Goal: Complete application form: Complete application form

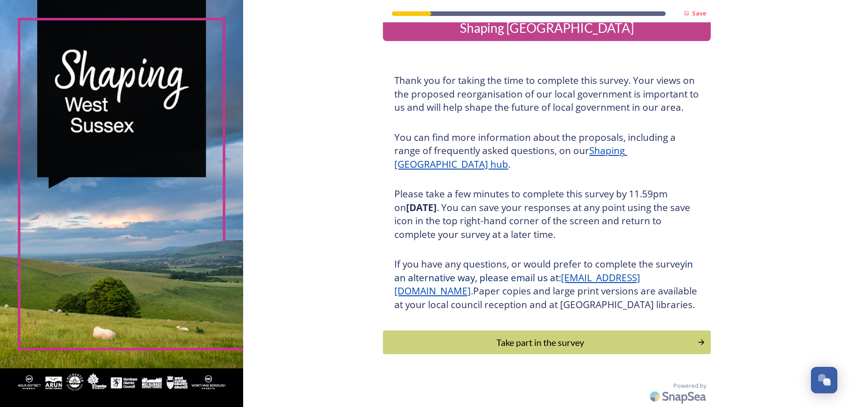
scroll to position [31, 0]
click at [700, 342] on icon "Continue" at bounding box center [703, 341] width 9 height 9
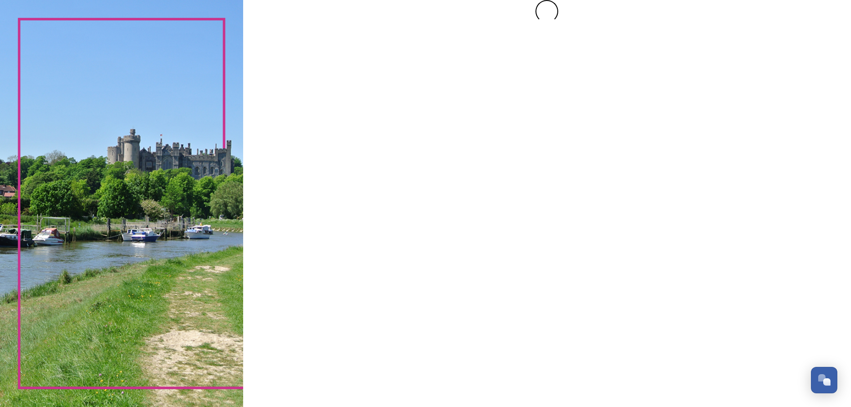
scroll to position [0, 0]
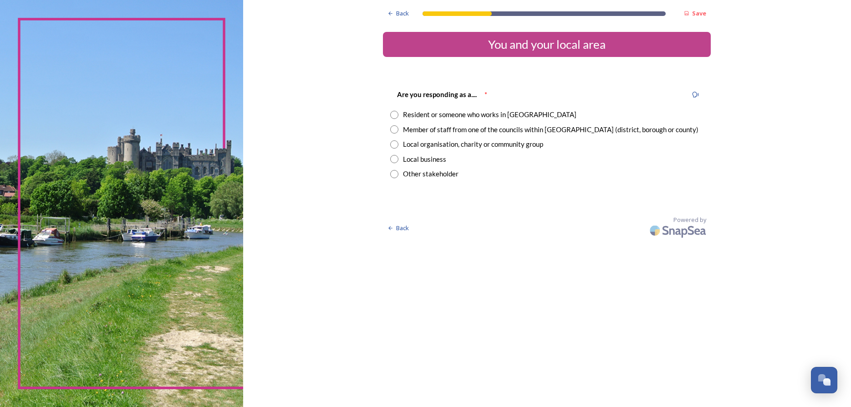
click at [395, 115] on input "radio" at bounding box center [394, 115] width 8 height 8
radio input "true"
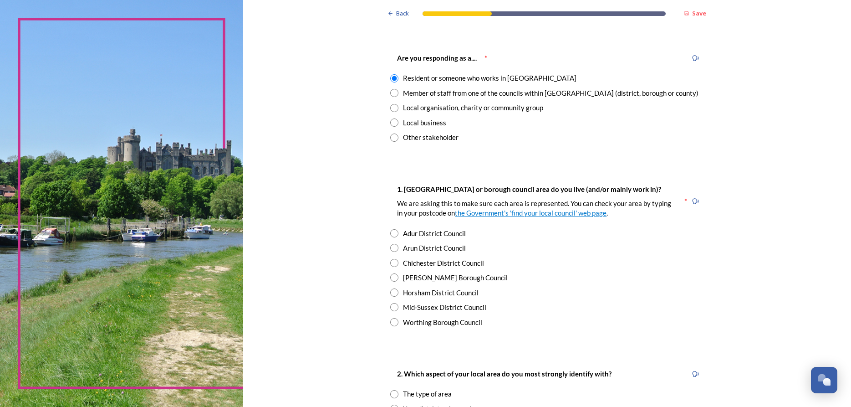
scroll to position [57, 0]
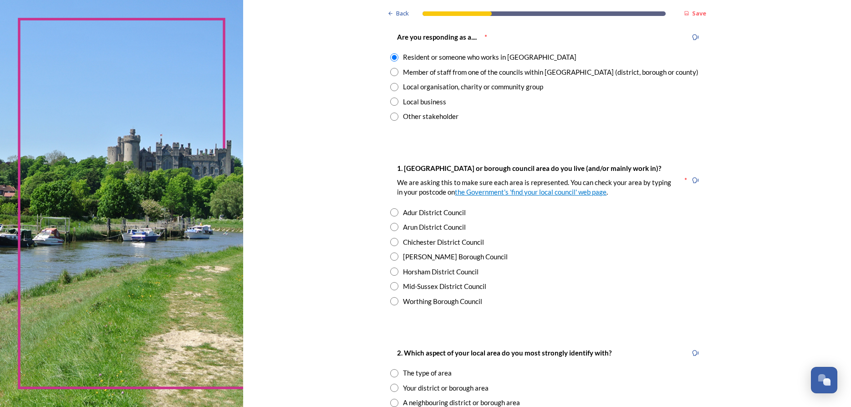
click at [397, 256] on input "radio" at bounding box center [394, 256] width 8 height 8
radio input "true"
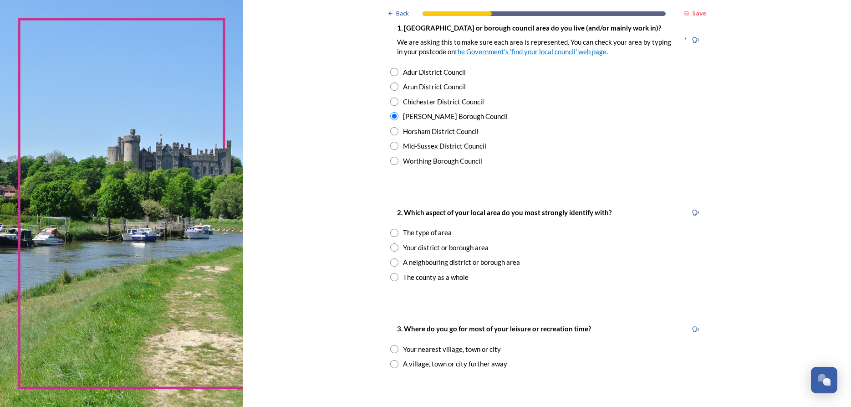
scroll to position [230, 0]
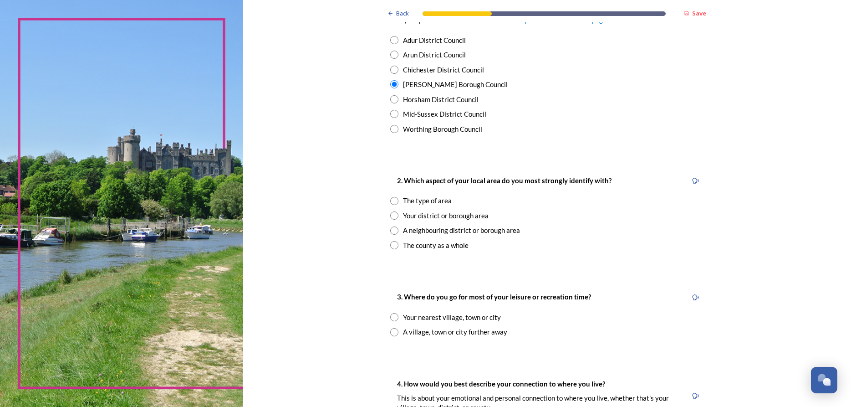
click at [395, 214] on input "radio" at bounding box center [394, 215] width 8 height 8
radio input "true"
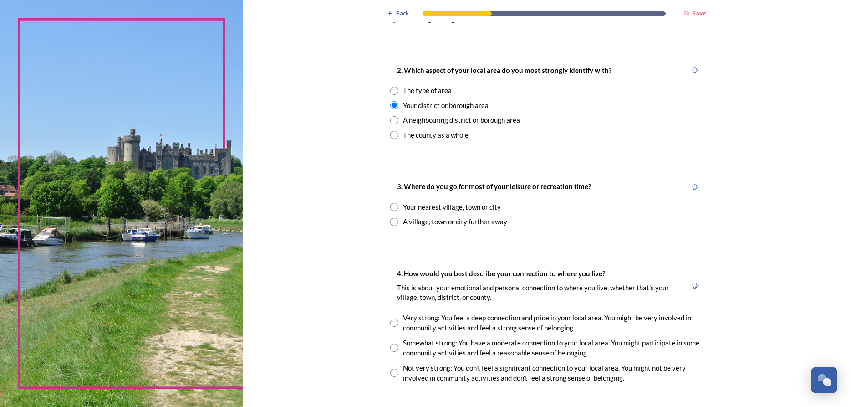
scroll to position [344, 0]
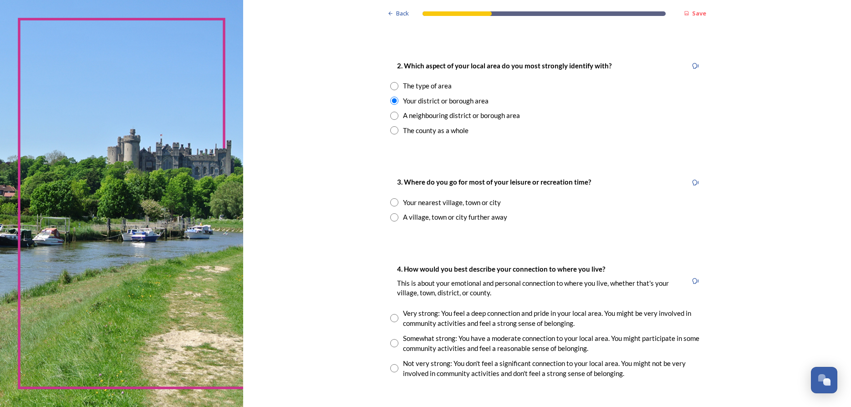
click at [393, 203] on input "radio" at bounding box center [394, 202] width 8 height 8
radio input "true"
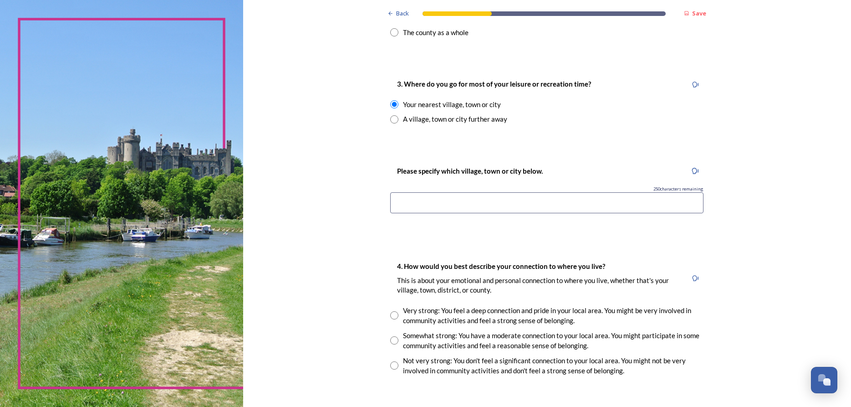
scroll to position [459, 0]
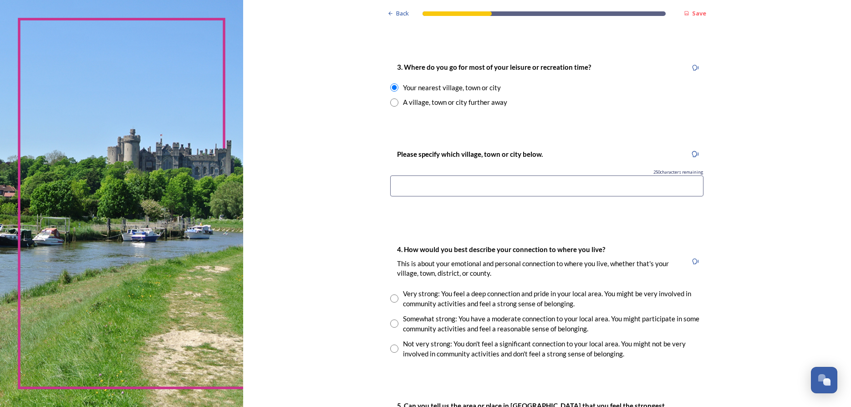
click at [397, 186] on input at bounding box center [546, 185] width 313 height 21
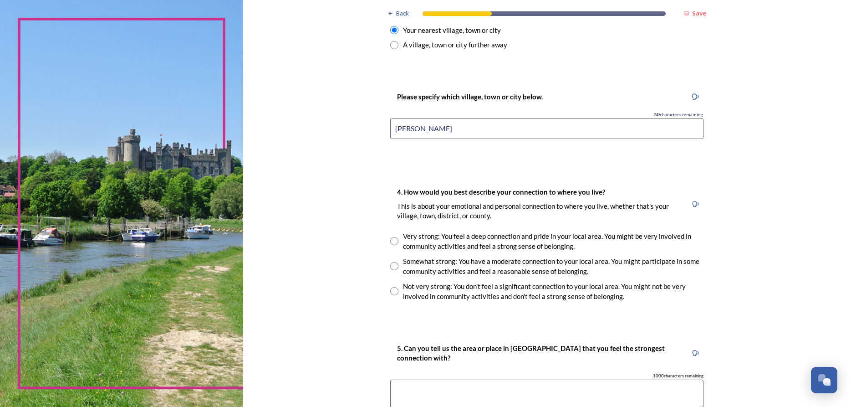
scroll to position [574, 0]
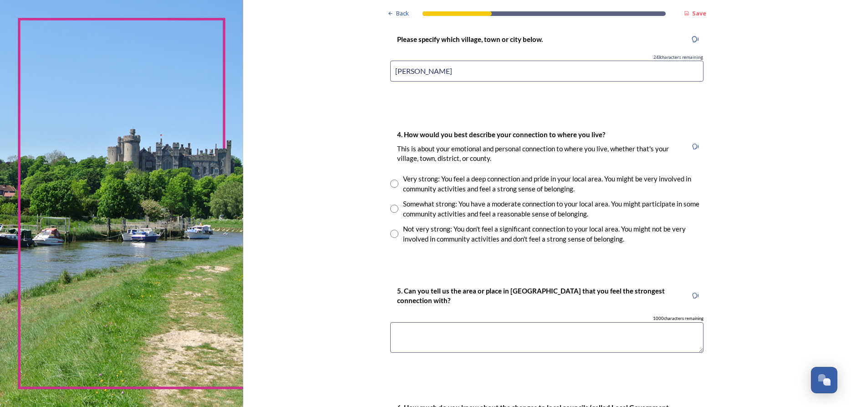
type input "[PERSON_NAME]"
click at [394, 208] on input "radio" at bounding box center [394, 208] width 8 height 8
radio input "true"
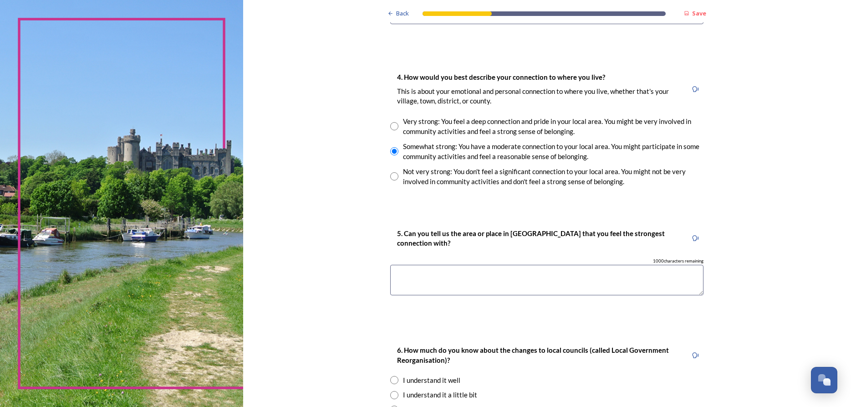
click at [397, 278] on textarea at bounding box center [546, 280] width 313 height 31
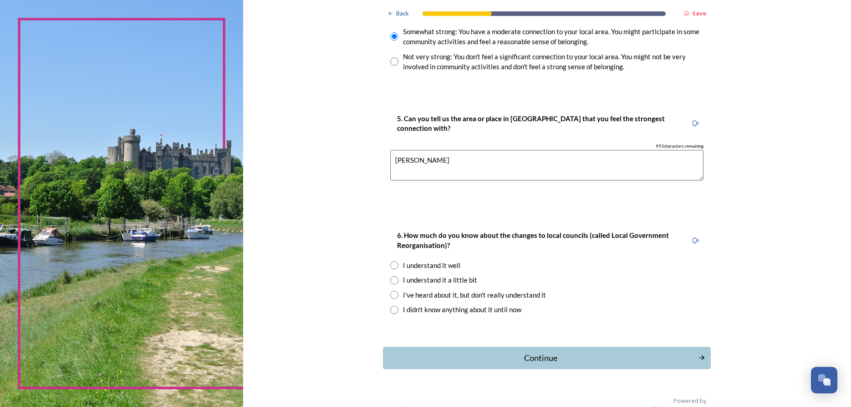
scroll to position [760, 0]
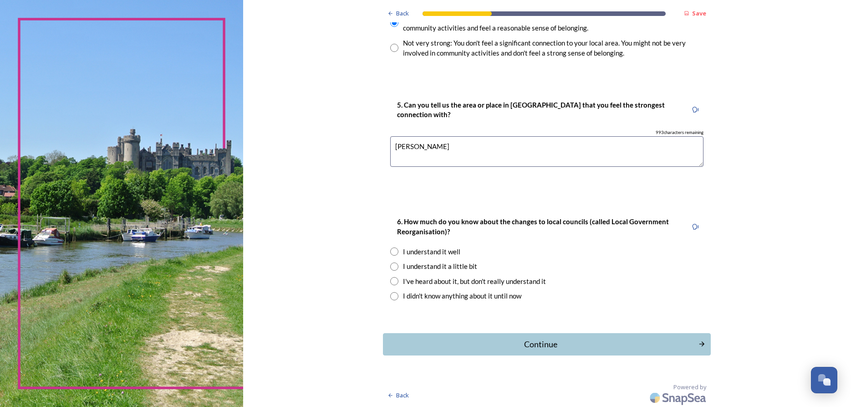
type textarea "[PERSON_NAME]"
click at [396, 279] on input "radio" at bounding box center [394, 281] width 8 height 8
radio input "true"
click at [552, 342] on div "Continue" at bounding box center [541, 344] width 308 height 12
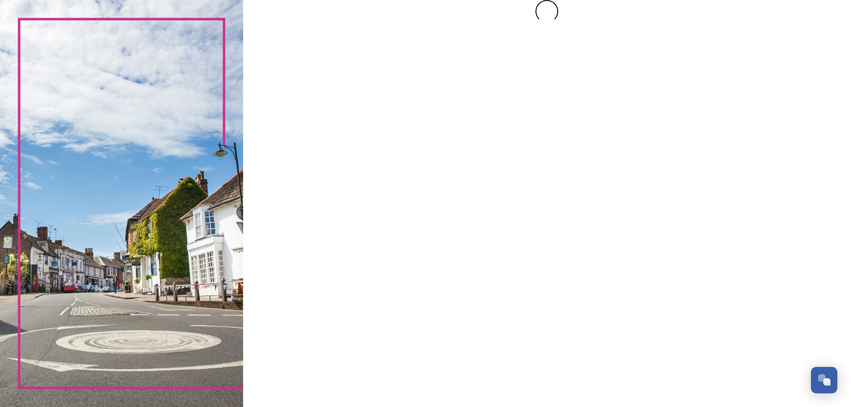
scroll to position [0, 0]
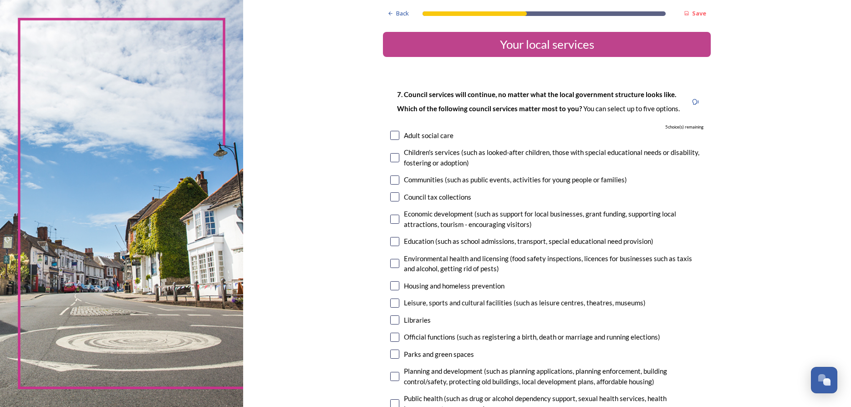
click at [392, 157] on input "checkbox" at bounding box center [394, 157] width 9 height 9
checkbox input "true"
click at [396, 179] on input "checkbox" at bounding box center [394, 179] width 9 height 9
checkbox input "true"
click at [394, 241] on input "checkbox" at bounding box center [394, 241] width 9 height 9
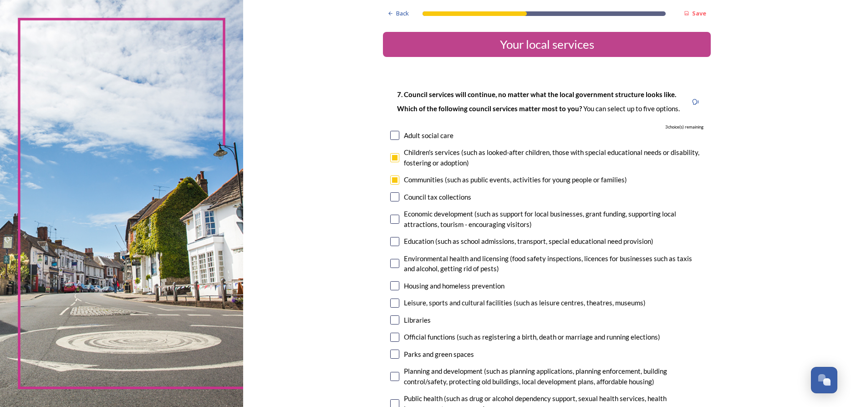
checkbox input "true"
click at [395, 263] on input "checkbox" at bounding box center [394, 263] width 9 height 9
checkbox input "true"
click at [395, 304] on input "checkbox" at bounding box center [394, 302] width 9 height 9
checkbox input "true"
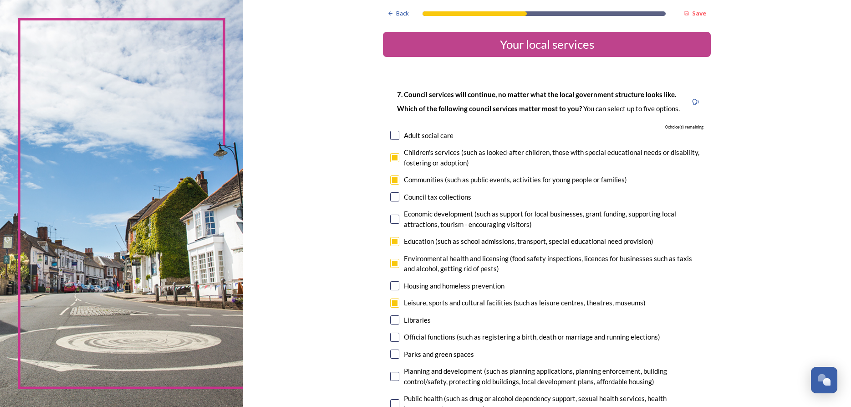
click at [395, 318] on input "checkbox" at bounding box center [394, 319] width 9 height 9
checkbox input "false"
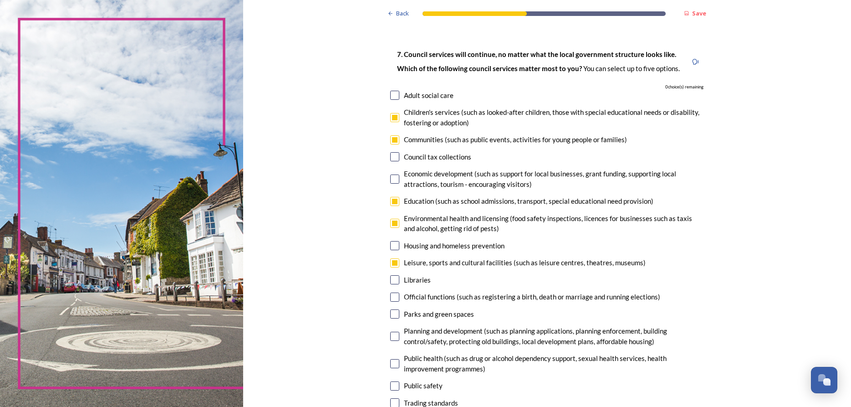
scroll to position [57, 0]
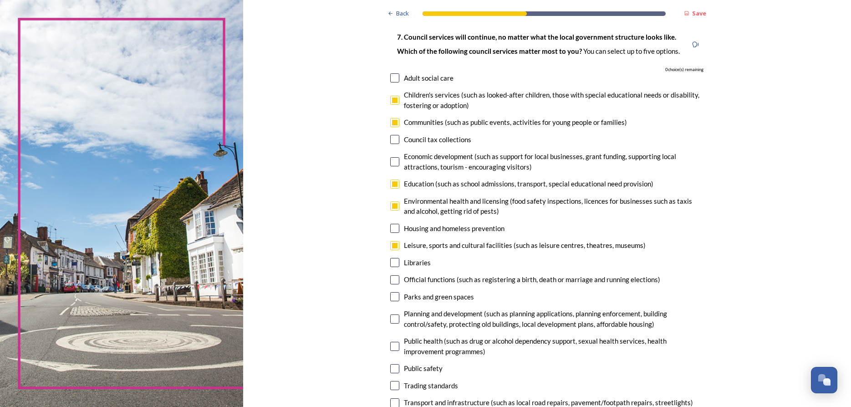
click at [395, 295] on input "checkbox" at bounding box center [394, 296] width 9 height 9
click at [392, 293] on input "checkbox" at bounding box center [394, 296] width 9 height 9
checkbox input "false"
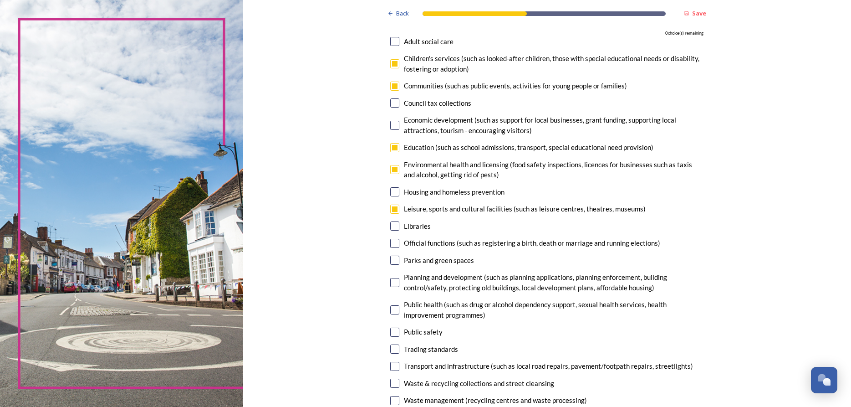
scroll to position [115, 0]
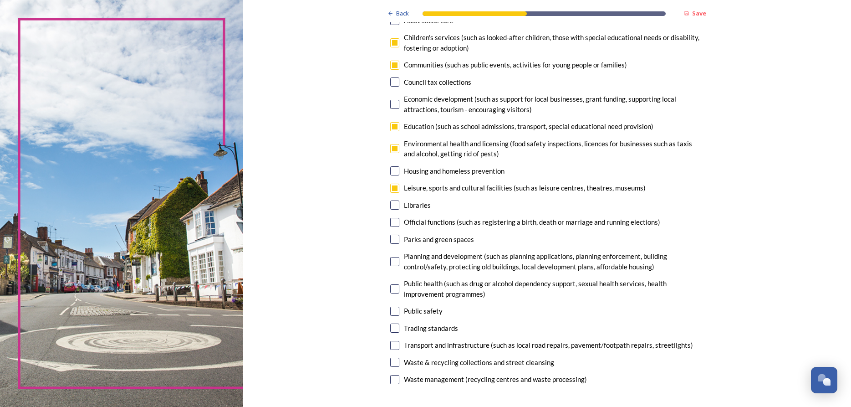
click at [395, 151] on input "checkbox" at bounding box center [394, 148] width 9 height 9
checkbox input "false"
click at [396, 205] on input "checkbox" at bounding box center [394, 204] width 9 height 9
checkbox input "true"
click at [393, 236] on input "checkbox" at bounding box center [394, 239] width 9 height 9
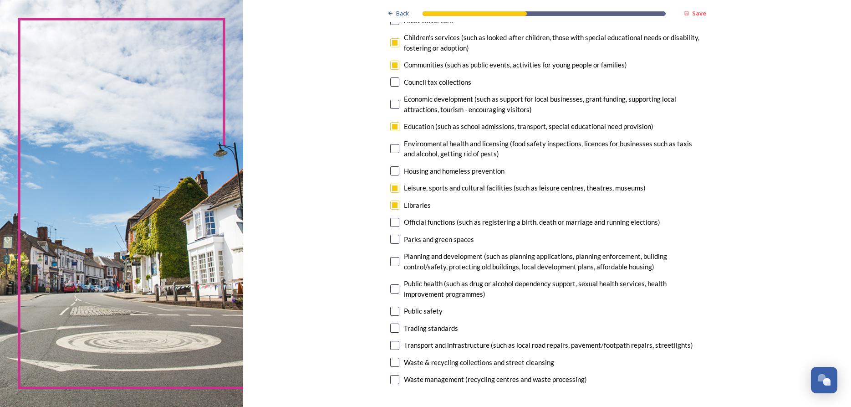
checkbox input "false"
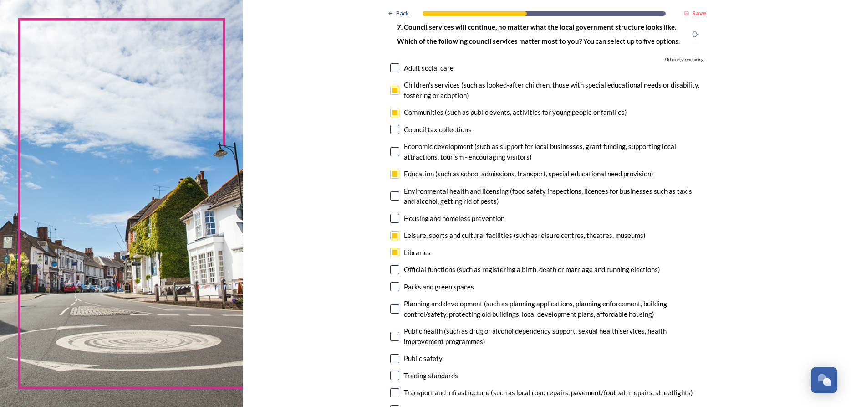
scroll to position [57, 0]
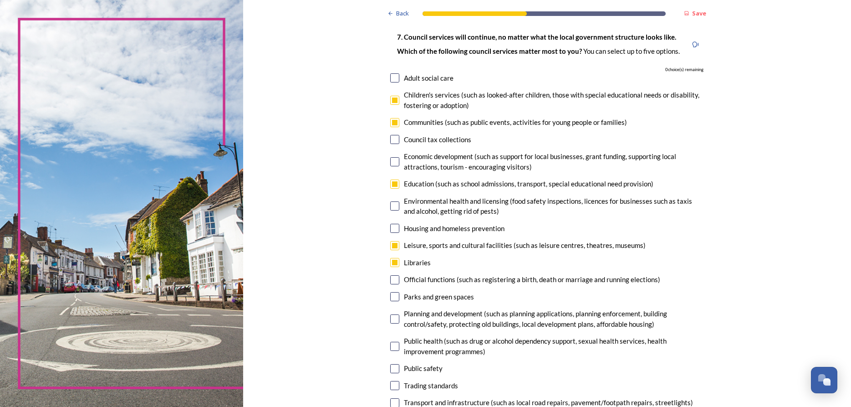
click at [395, 122] on input "checkbox" at bounding box center [394, 122] width 9 height 9
checkbox input "false"
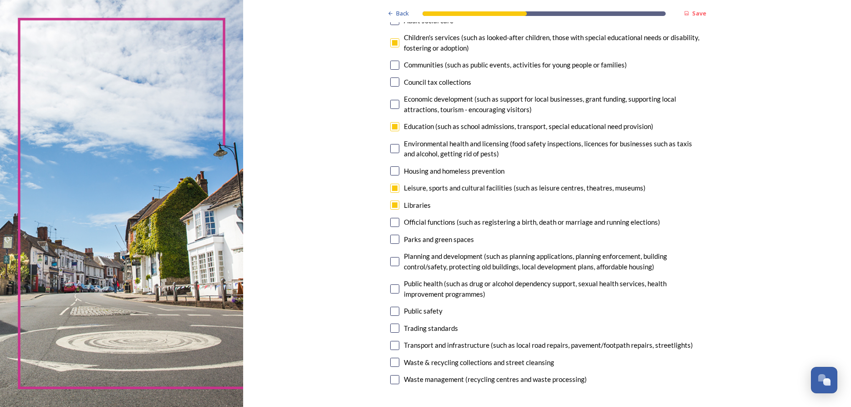
scroll to position [172, 0]
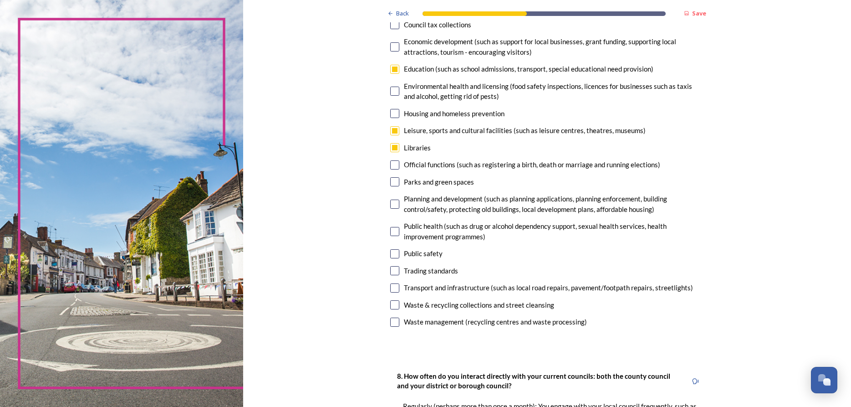
click at [392, 182] on input "checkbox" at bounding box center [394, 181] width 9 height 9
checkbox input "true"
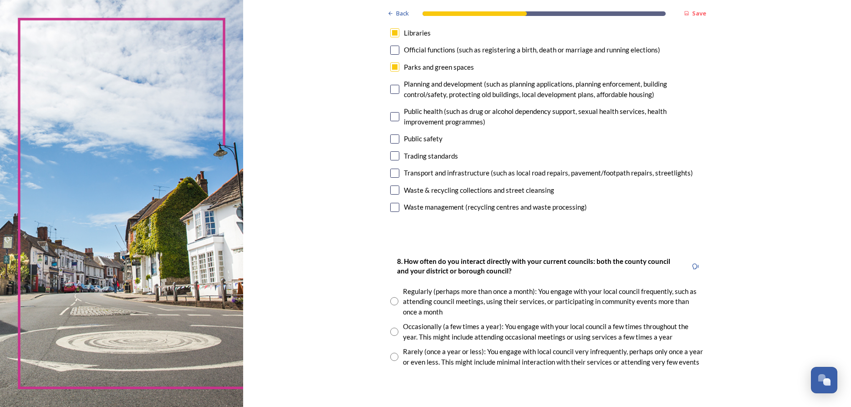
scroll to position [344, 0]
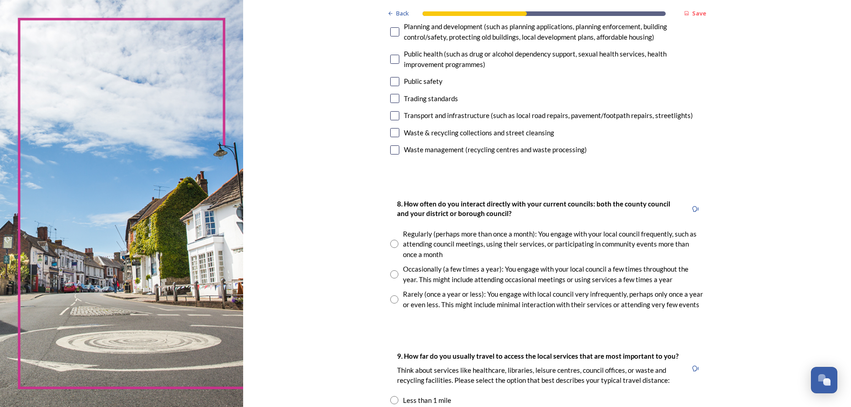
click at [394, 275] on input "radio" at bounding box center [394, 274] width 8 height 8
radio input "true"
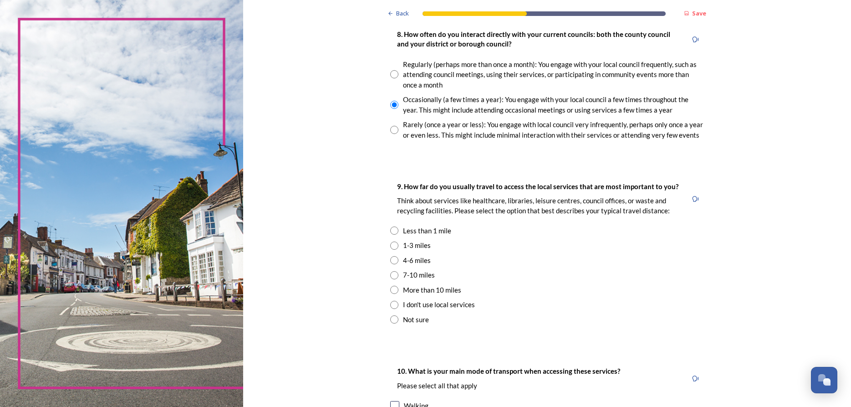
scroll to position [516, 0]
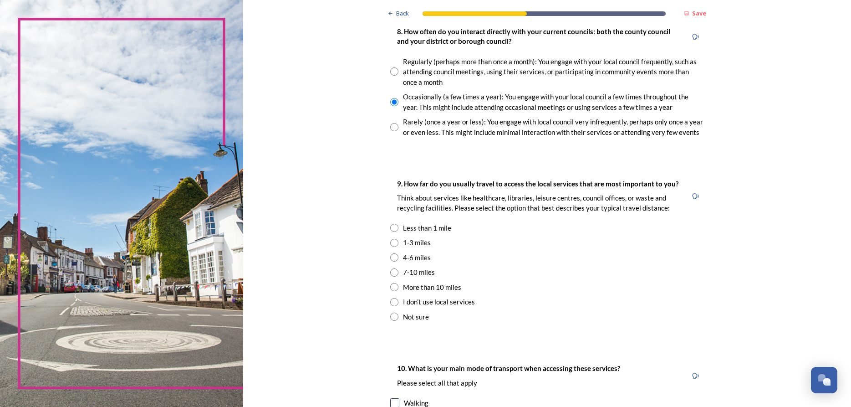
click at [393, 242] on input "radio" at bounding box center [394, 243] width 8 height 8
radio input "true"
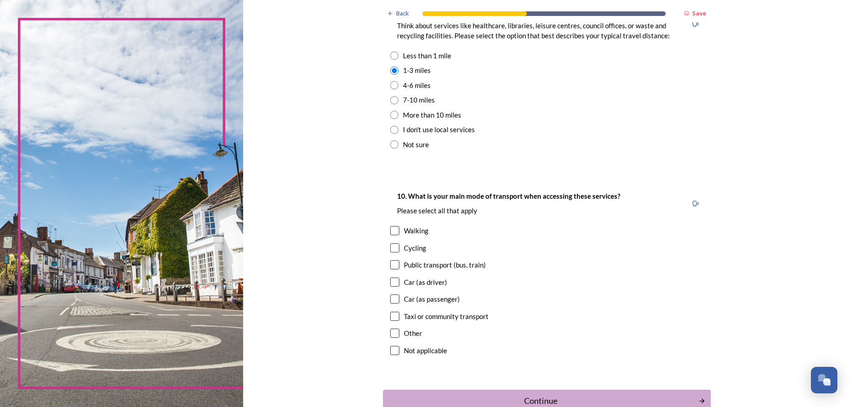
scroll to position [746, 0]
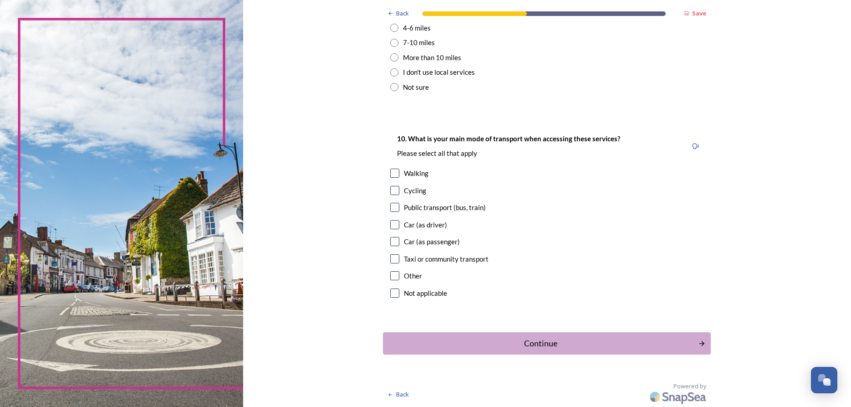
click at [395, 173] on input "checkbox" at bounding box center [394, 172] width 9 height 9
checkbox input "true"
click at [397, 208] on input "checkbox" at bounding box center [394, 207] width 9 height 9
checkbox input "true"
click at [394, 227] on input "checkbox" at bounding box center [394, 224] width 9 height 9
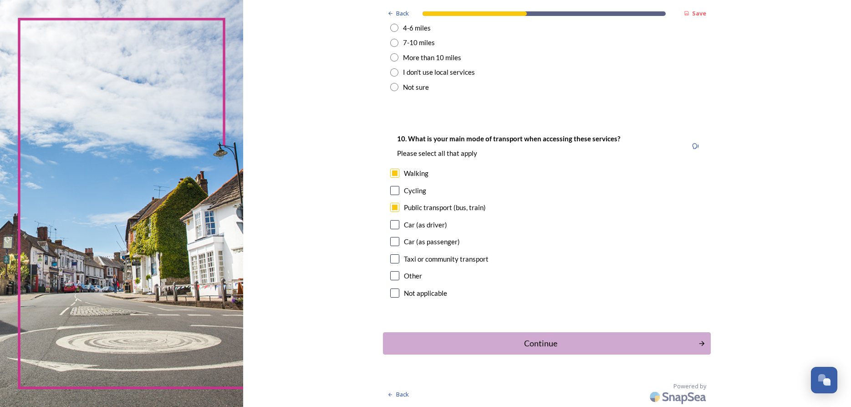
checkbox input "true"
click at [544, 342] on div "Continue" at bounding box center [541, 343] width 308 height 12
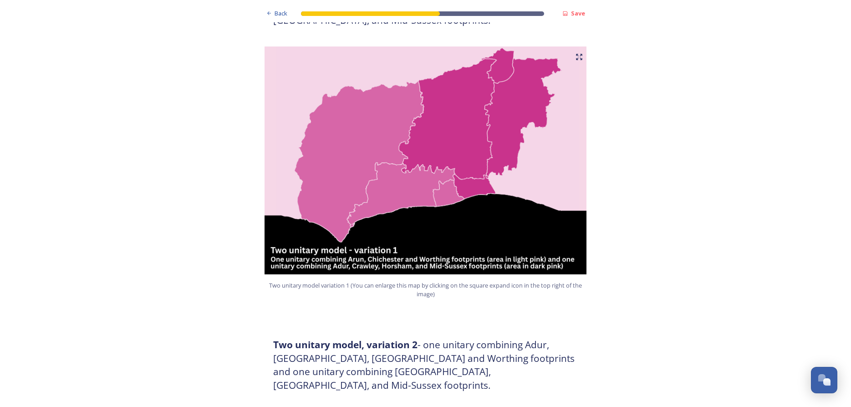
scroll to position [574, 0]
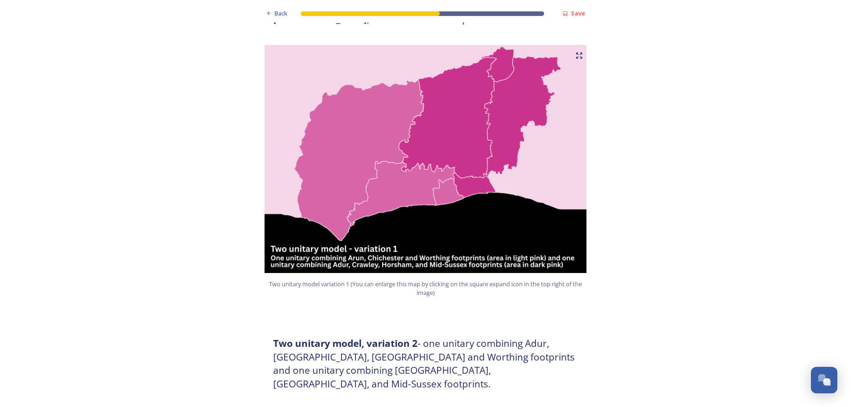
click at [578, 52] on icon at bounding box center [579, 55] width 7 height 7
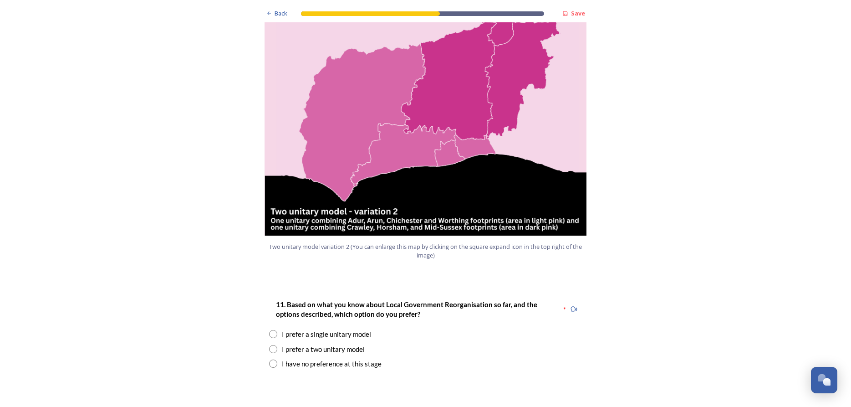
scroll to position [402, 0]
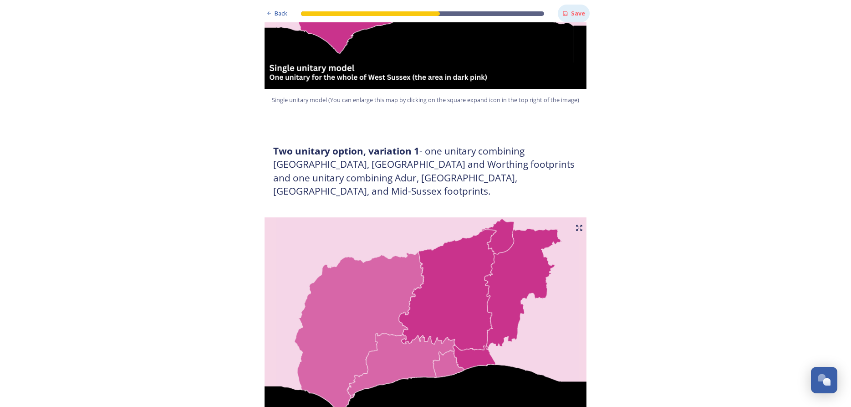
click at [577, 13] on strong "Save" at bounding box center [578, 13] width 14 height 8
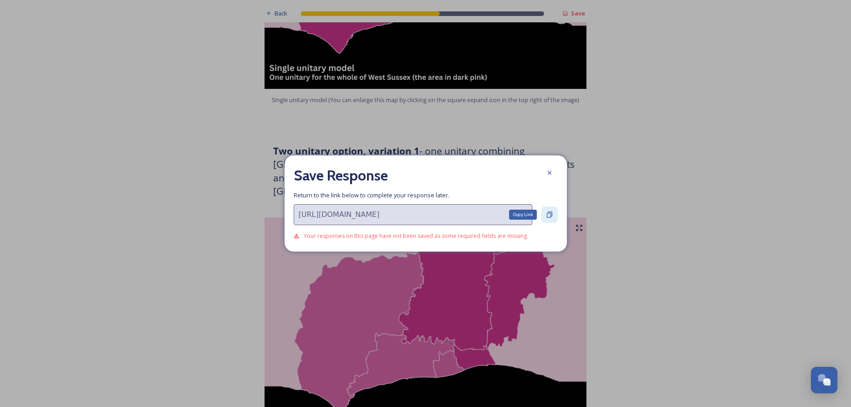
click at [549, 213] on icon at bounding box center [549, 214] width 5 height 6
